Goal: Information Seeking & Learning: Learn about a topic

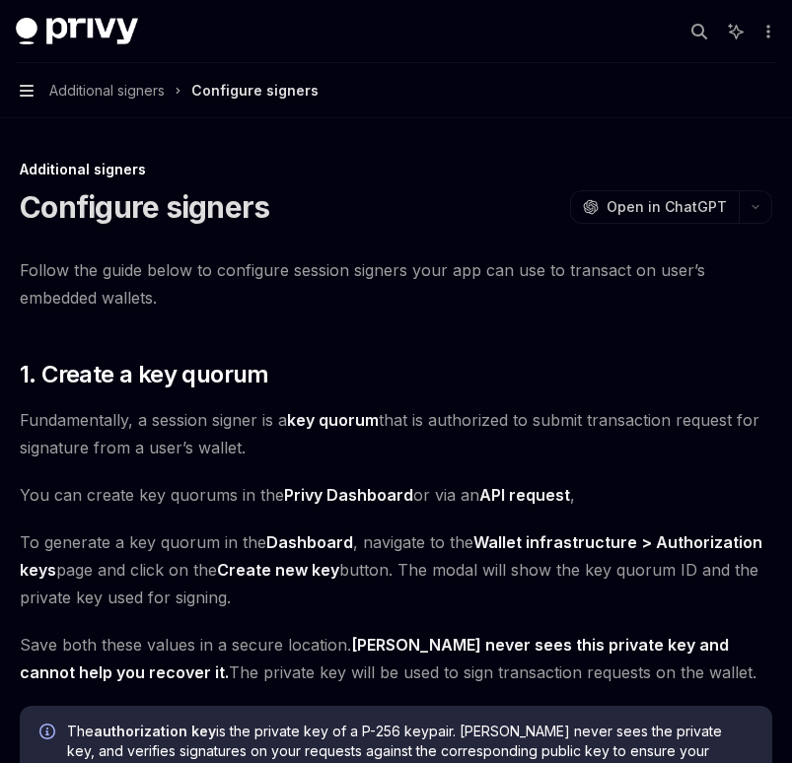
click at [26, 85] on icon "button" at bounding box center [27, 91] width 14 height 12
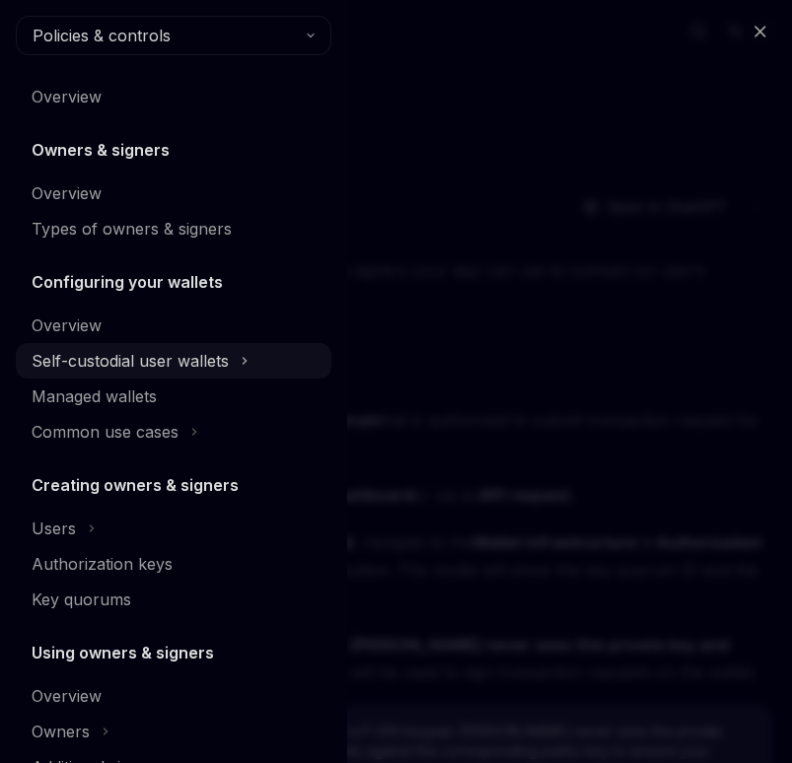
click at [83, 358] on div "Self-custodial user wallets" at bounding box center [130, 361] width 197 height 24
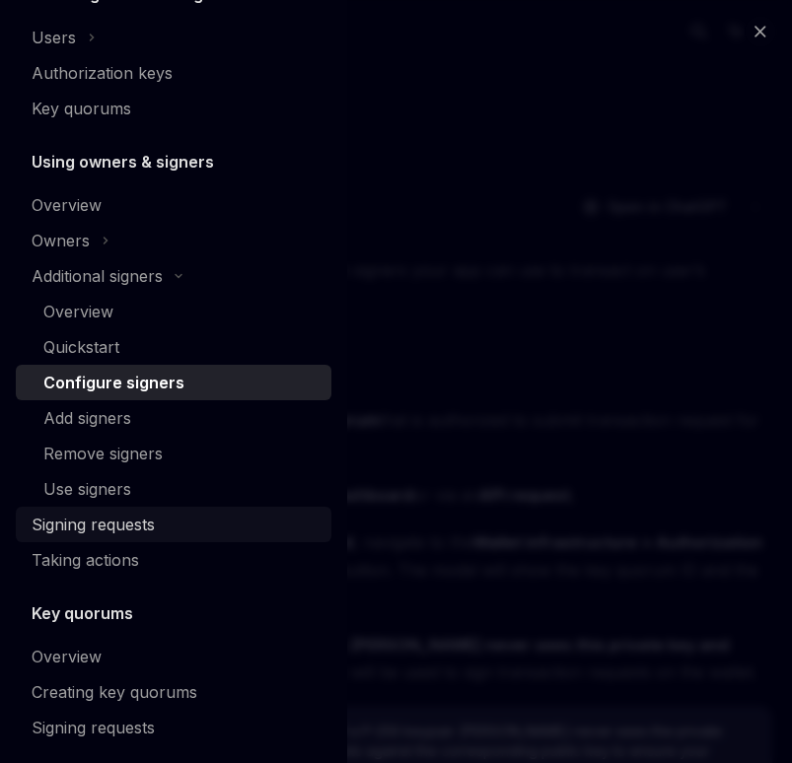
scroll to position [796, 0]
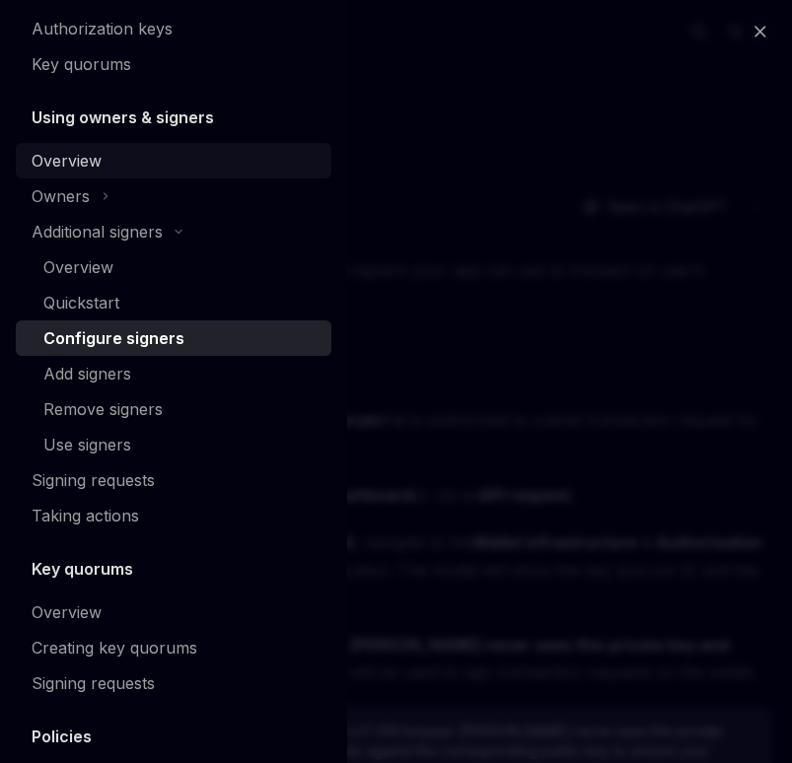
click at [95, 167] on div "Overview" at bounding box center [67, 161] width 70 height 24
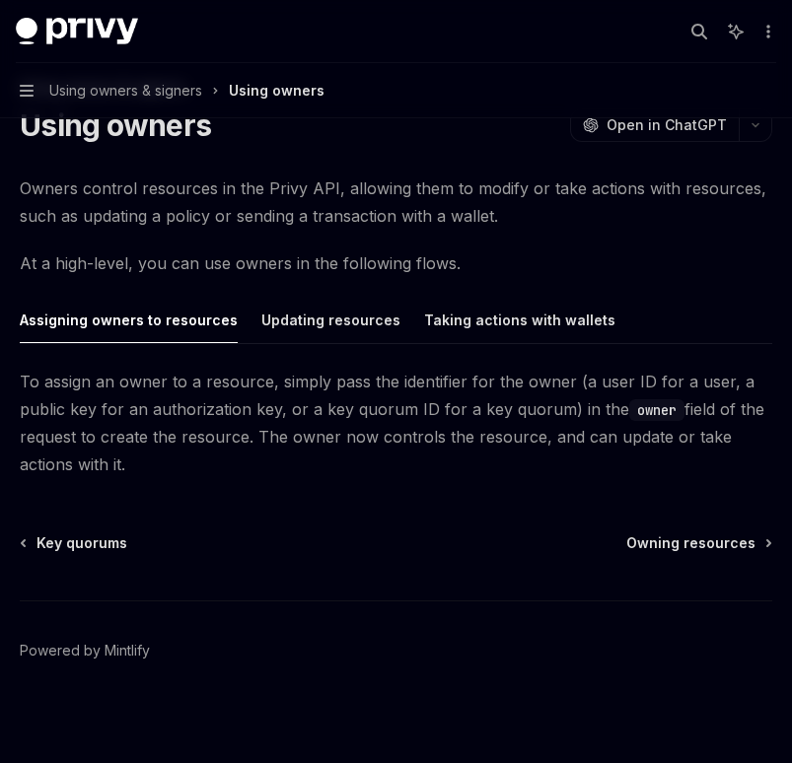
scroll to position [90, 0]
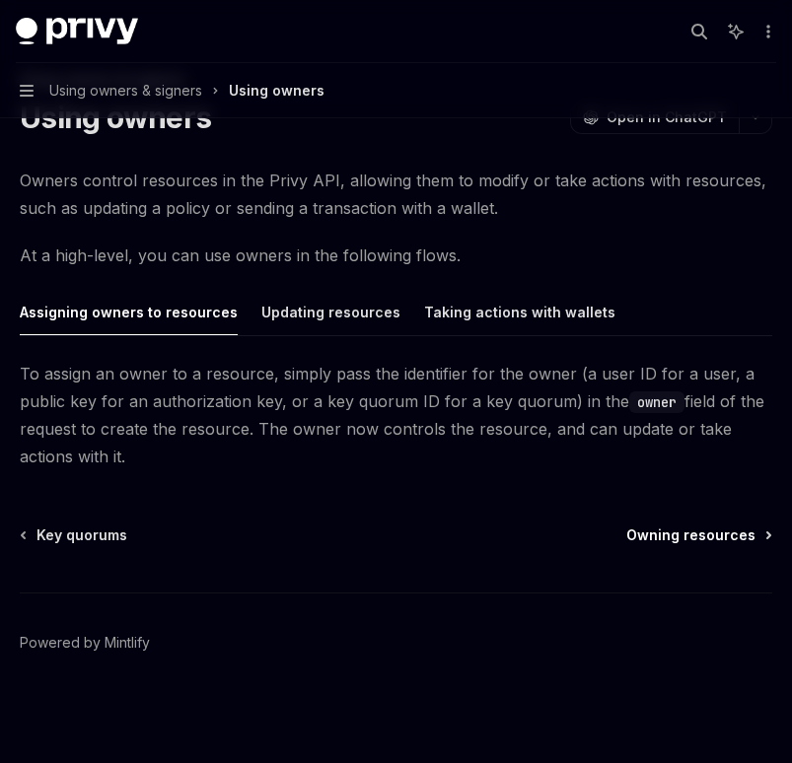
click at [688, 537] on span "Owning resources" at bounding box center [690, 536] width 129 height 20
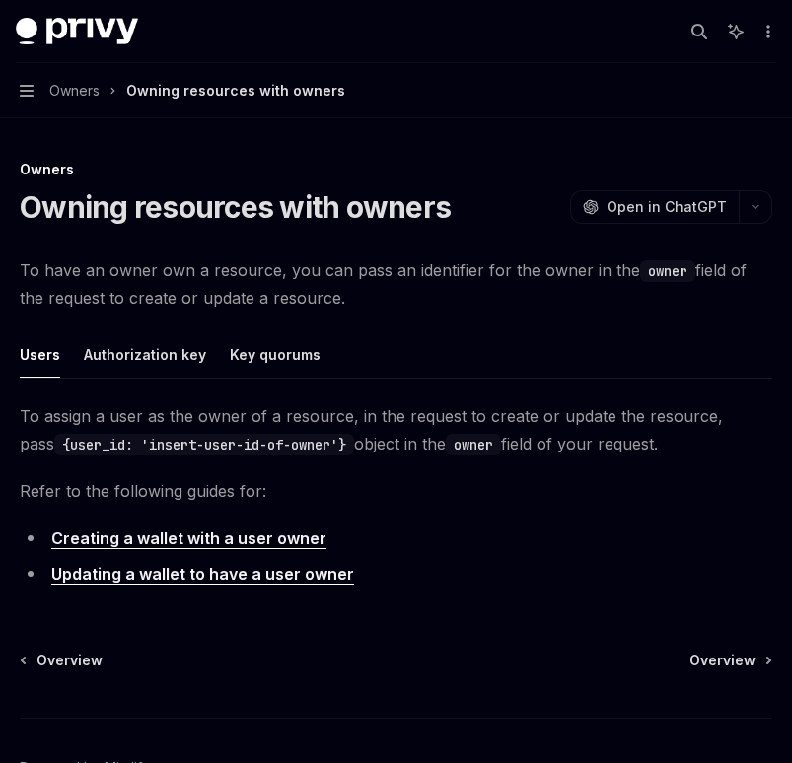
click at [471, 301] on span "To have an owner own a resource, you can pass an identifier for the owner in th…" at bounding box center [396, 283] width 753 height 55
drag, startPoint x: 318, startPoint y: 294, endPoint x: 164, endPoint y: 291, distance: 153.9
click at [164, 291] on span "To have an owner own a resource, you can pass an identifier for the owner in th…" at bounding box center [396, 283] width 753 height 55
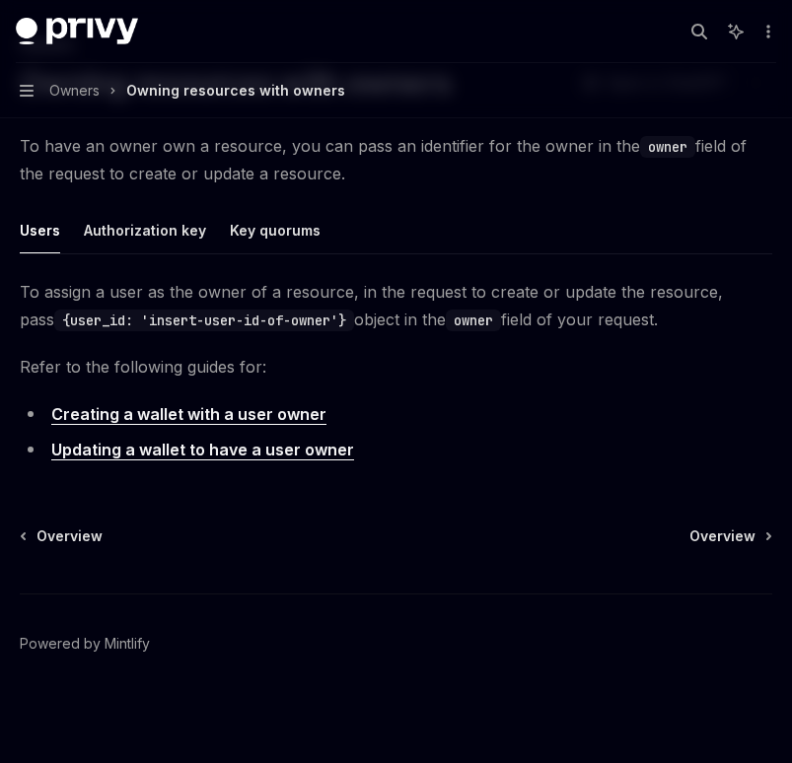
scroll to position [83, 0]
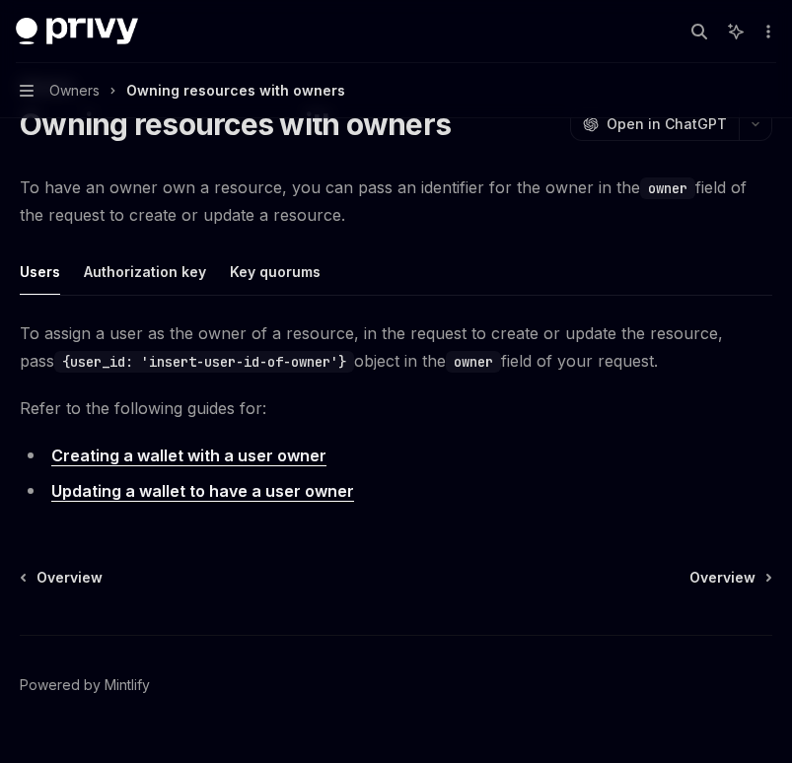
click at [226, 452] on link "Creating a wallet with a user owner" at bounding box center [188, 456] width 275 height 21
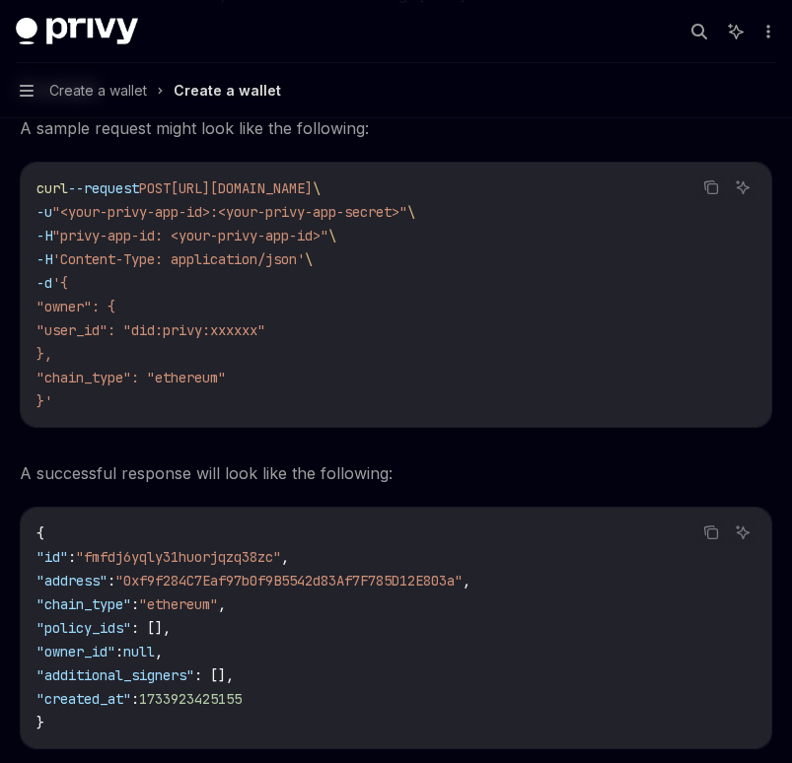
scroll to position [2986, 0]
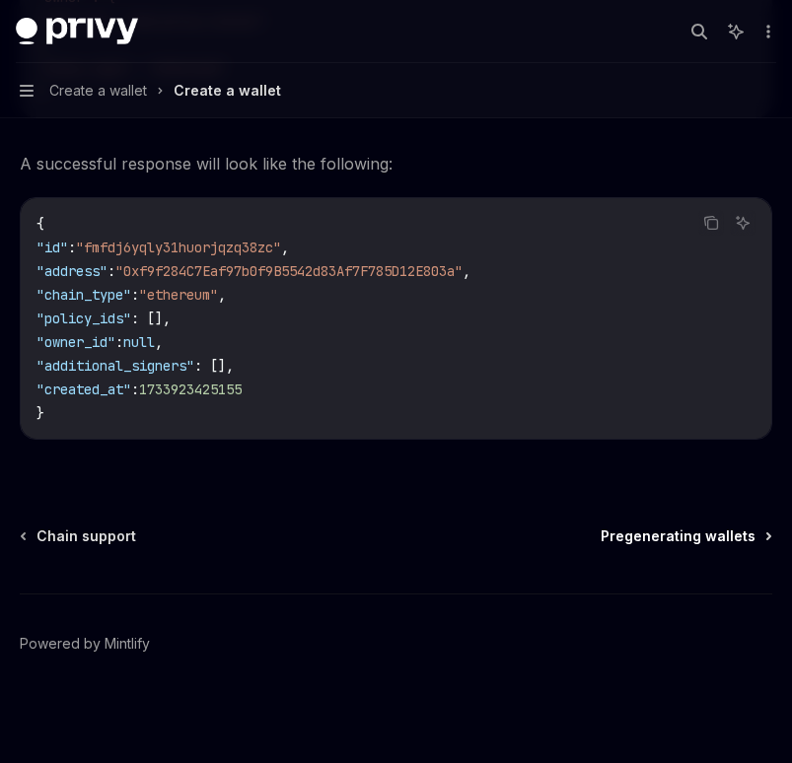
click at [623, 531] on span "Pregenerating wallets" at bounding box center [678, 537] width 155 height 20
type textarea "*"
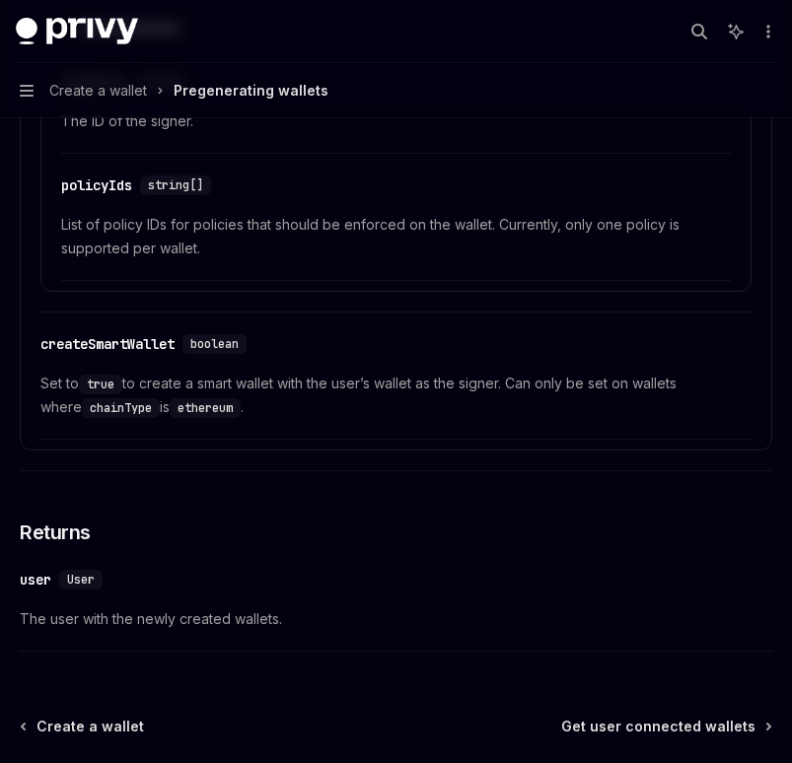
scroll to position [3796, 0]
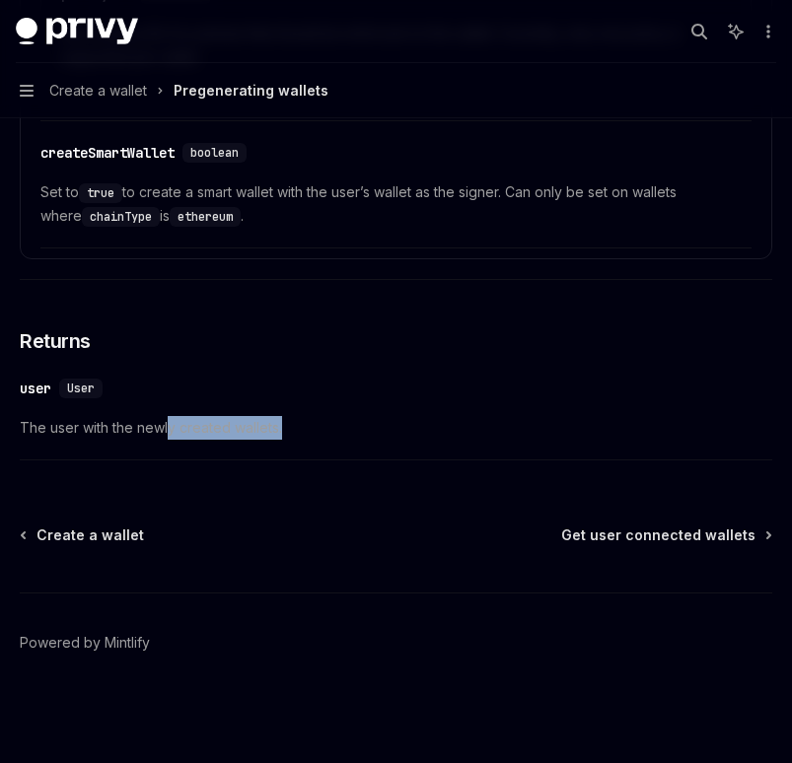
drag, startPoint x: 313, startPoint y: 424, endPoint x: 171, endPoint y: 432, distance: 142.3
click at [171, 432] on span "The user with the newly created wallets." at bounding box center [396, 428] width 753 height 24
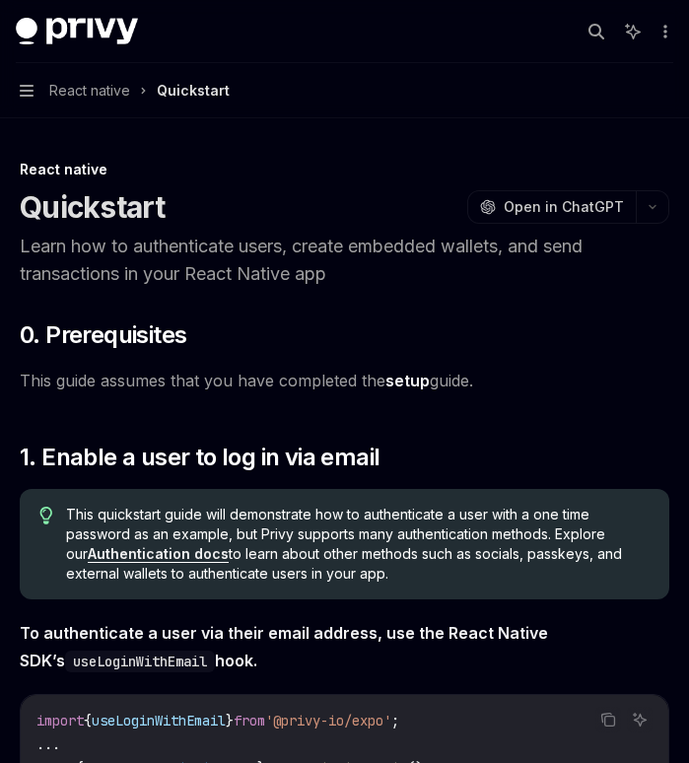
type textarea "*"
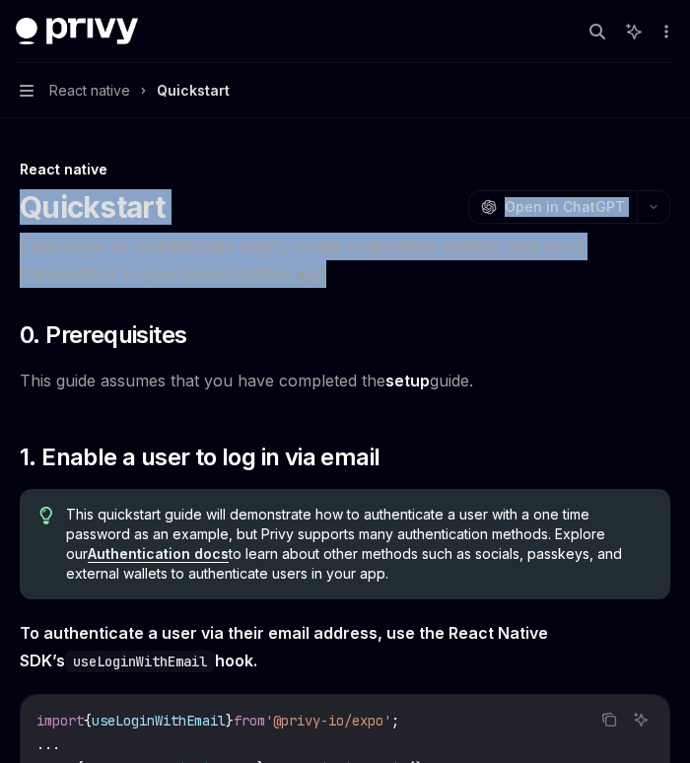
drag, startPoint x: 24, startPoint y: 212, endPoint x: 333, endPoint y: 273, distance: 315.7
click at [333, 273] on header "React native Quickstart OpenAI Open in ChatGPT Learn how to authenticate users,…" at bounding box center [345, 224] width 651 height 128
click at [333, 273] on p "Learn how to authenticate users, create embedded wallets, and send transactions…" at bounding box center [345, 260] width 651 height 55
drag, startPoint x: 344, startPoint y: 274, endPoint x: 22, endPoint y: 206, distance: 329.7
click at [21, 206] on header "React native Quickstart OpenAI Open in ChatGPT Learn how to authenticate users,…" at bounding box center [345, 224] width 651 height 128
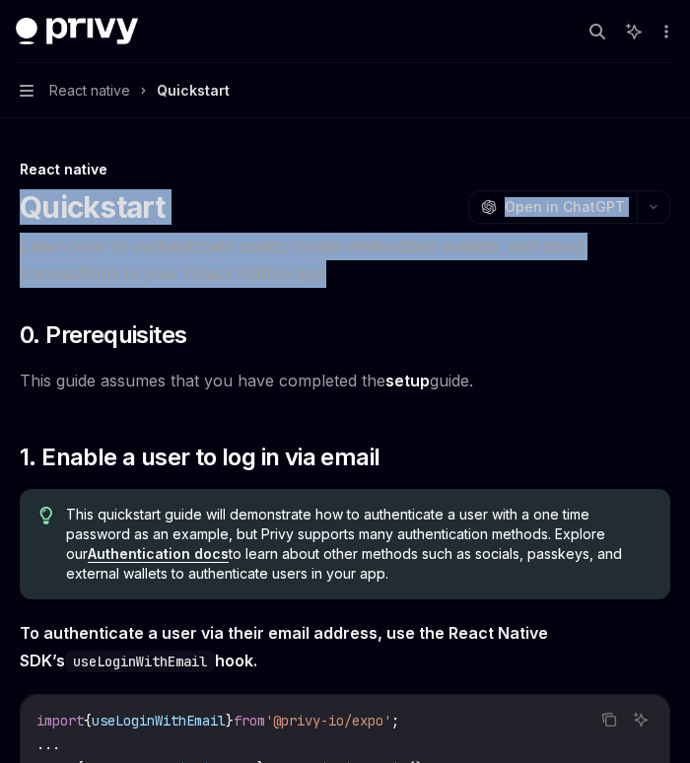
click at [22, 206] on h1 "Quickstart" at bounding box center [93, 207] width 146 height 36
